Goal: Information Seeking & Learning: Learn about a topic

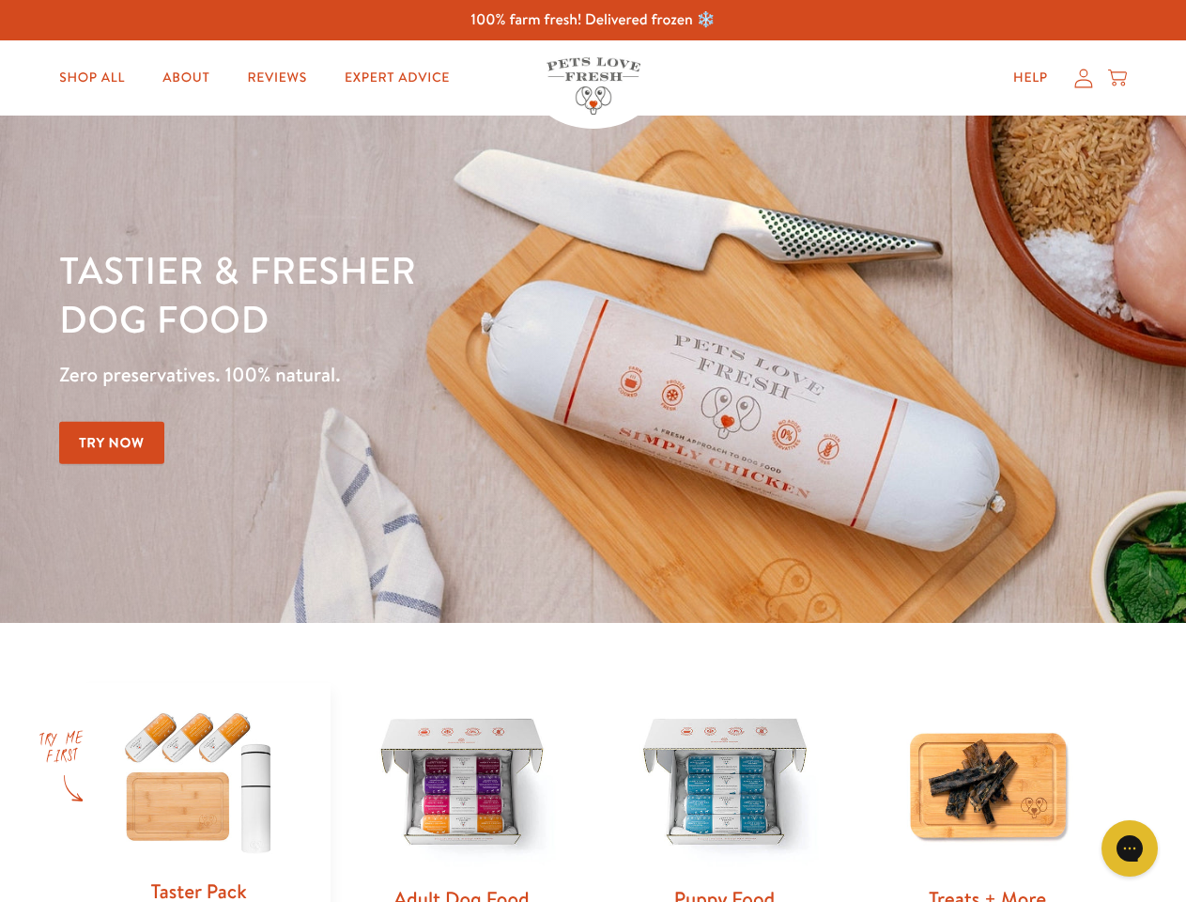
click at [593, 451] on div "Tastier & fresher dog food Zero preservatives. 100% natural. Try Now" at bounding box center [415, 369] width 712 height 248
click at [1130, 848] on icon "Gorgias live chat" at bounding box center [1130, 848] width 18 height 18
